Goal: Transaction & Acquisition: Purchase product/service

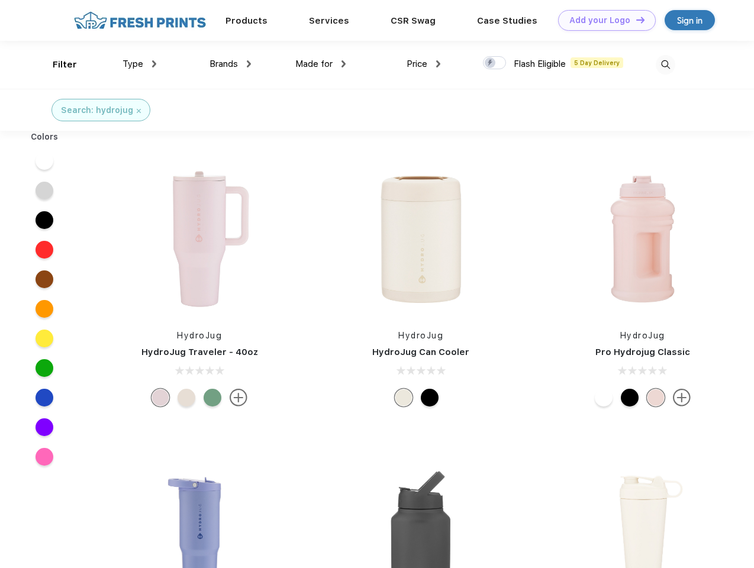
click at [603, 20] on link "Add your Logo Design Tool" at bounding box center [607, 20] width 98 height 21
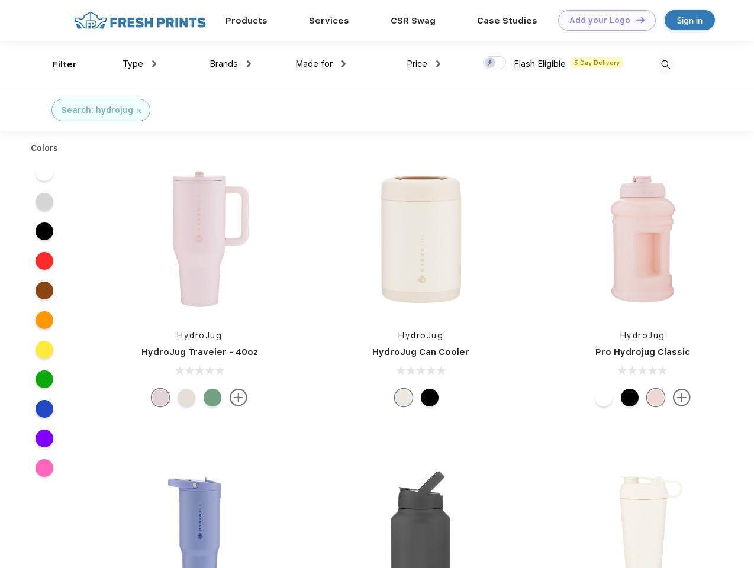
click at [0, 0] on div "Design Tool" at bounding box center [0, 0] width 0 height 0
click at [635, 20] on link "Add your Logo Design Tool" at bounding box center [607, 20] width 98 height 21
click at [57, 65] on div "Filter" at bounding box center [65, 65] width 24 height 14
click at [140, 64] on span "Type" at bounding box center [133, 64] width 21 height 11
click at [230, 64] on span "Brands" at bounding box center [224, 64] width 28 height 11
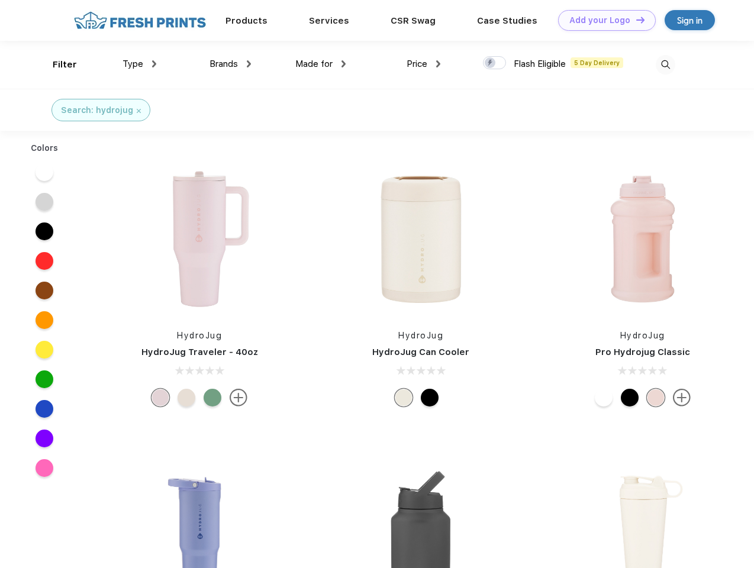
click at [321, 64] on span "Made for" at bounding box center [313, 64] width 37 height 11
click at [424, 64] on span "Price" at bounding box center [417, 64] width 21 height 11
click at [495, 63] on div at bounding box center [494, 62] width 23 height 13
click at [491, 63] on input "checkbox" at bounding box center [487, 60] width 8 height 8
click at [665, 65] on img at bounding box center [666, 65] width 20 height 20
